Goal: Information Seeking & Learning: Compare options

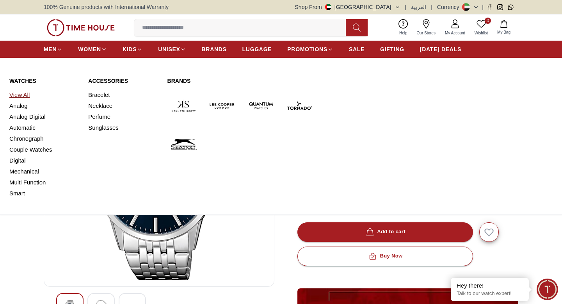
click at [30, 96] on link "View All" at bounding box center [43, 94] width 69 height 11
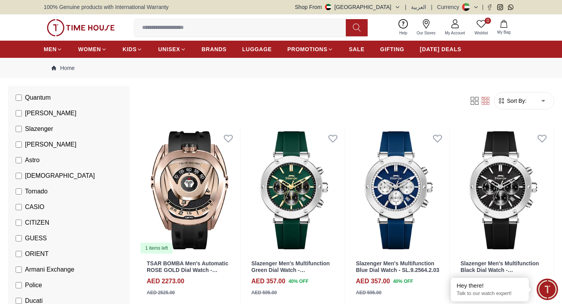
scroll to position [86, 0]
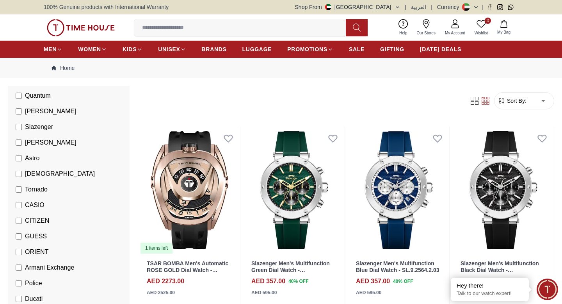
click at [51, 216] on li "CITIZEN" at bounding box center [70, 221] width 119 height 16
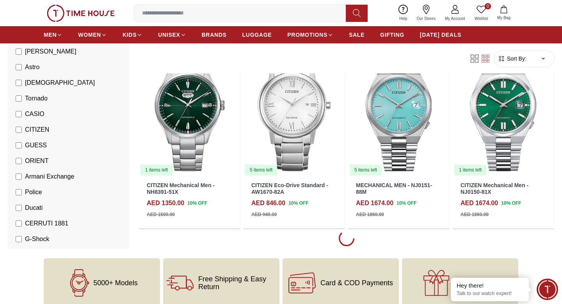
scroll to position [814, 0]
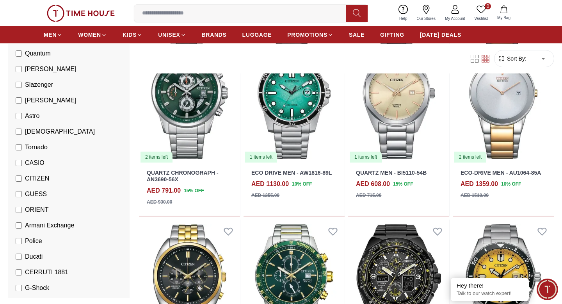
scroll to position [2281, 0]
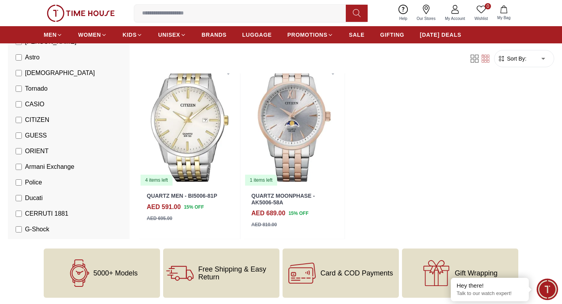
scroll to position [2996, 0]
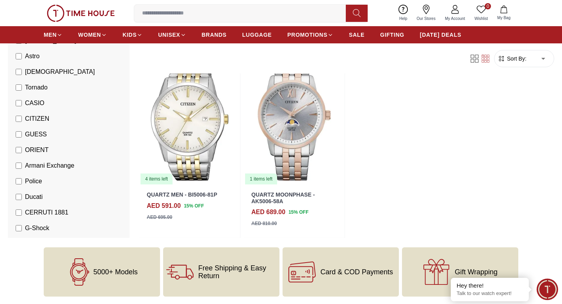
click at [46, 95] on li "CASIO" at bounding box center [70, 103] width 119 height 16
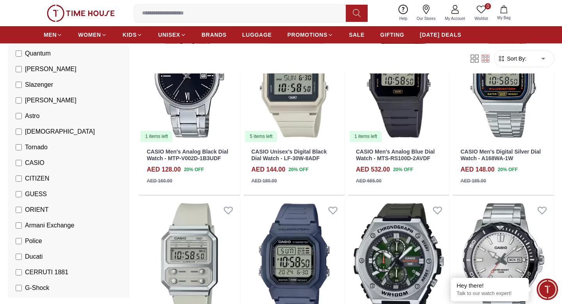
scroll to position [289, 0]
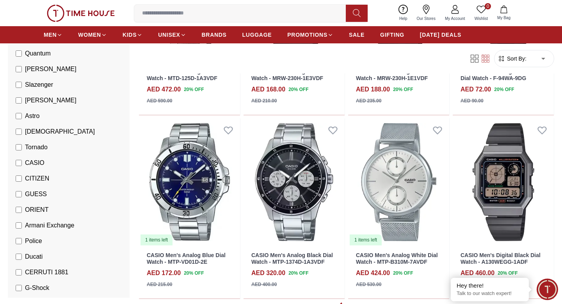
scroll to position [743, 0]
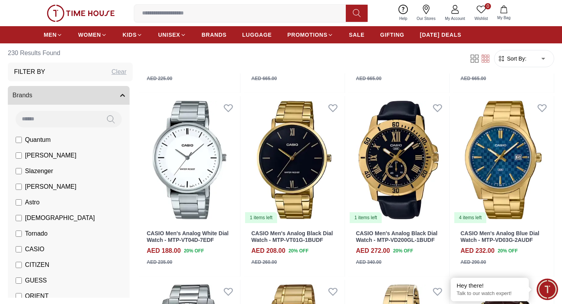
scroll to position [1670, 0]
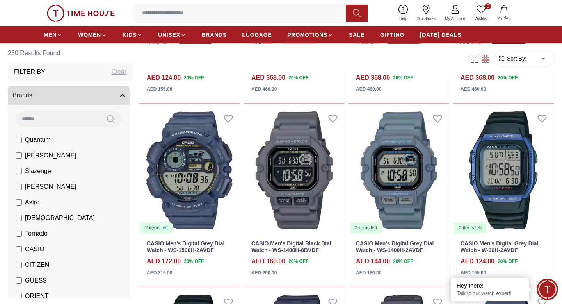
scroll to position [740, 0]
